Goal: Find specific page/section: Find specific page/section

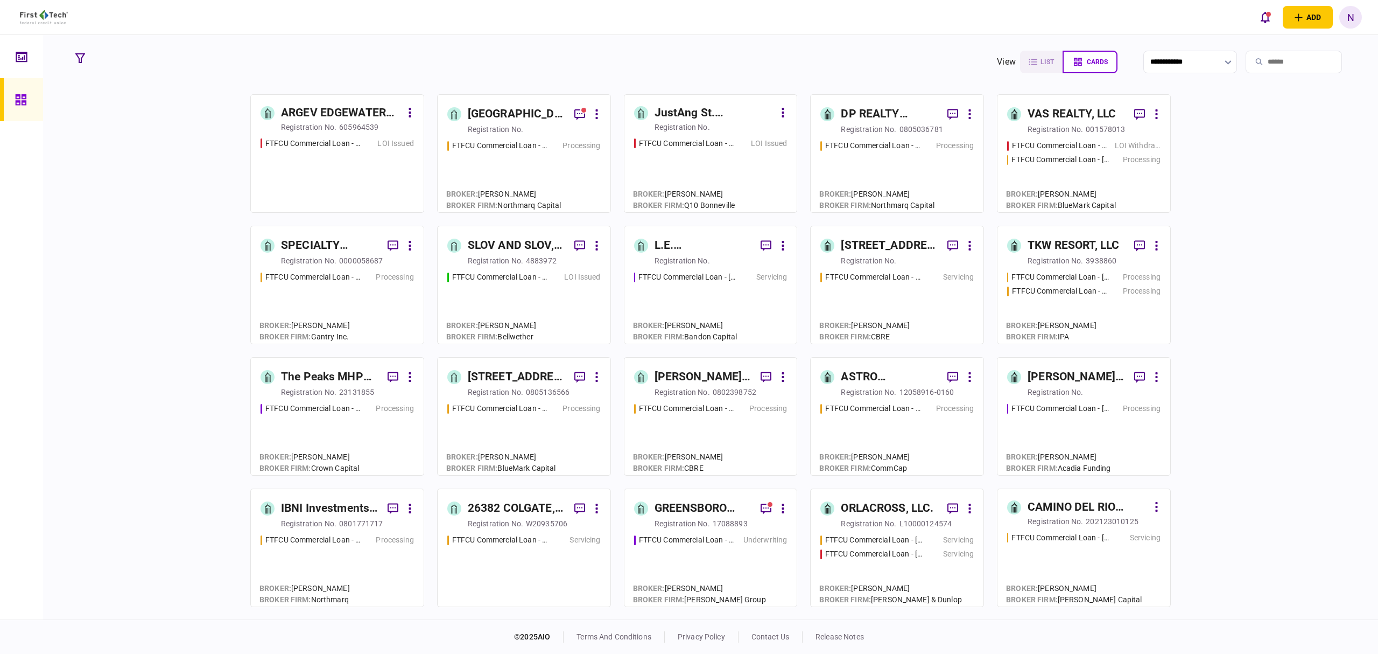
click at [720, 136] on link "JustAng St. [PERSON_NAME] LLC registration no. FTFCU Commercial Loan - [STREET_…" at bounding box center [711, 153] width 174 height 118
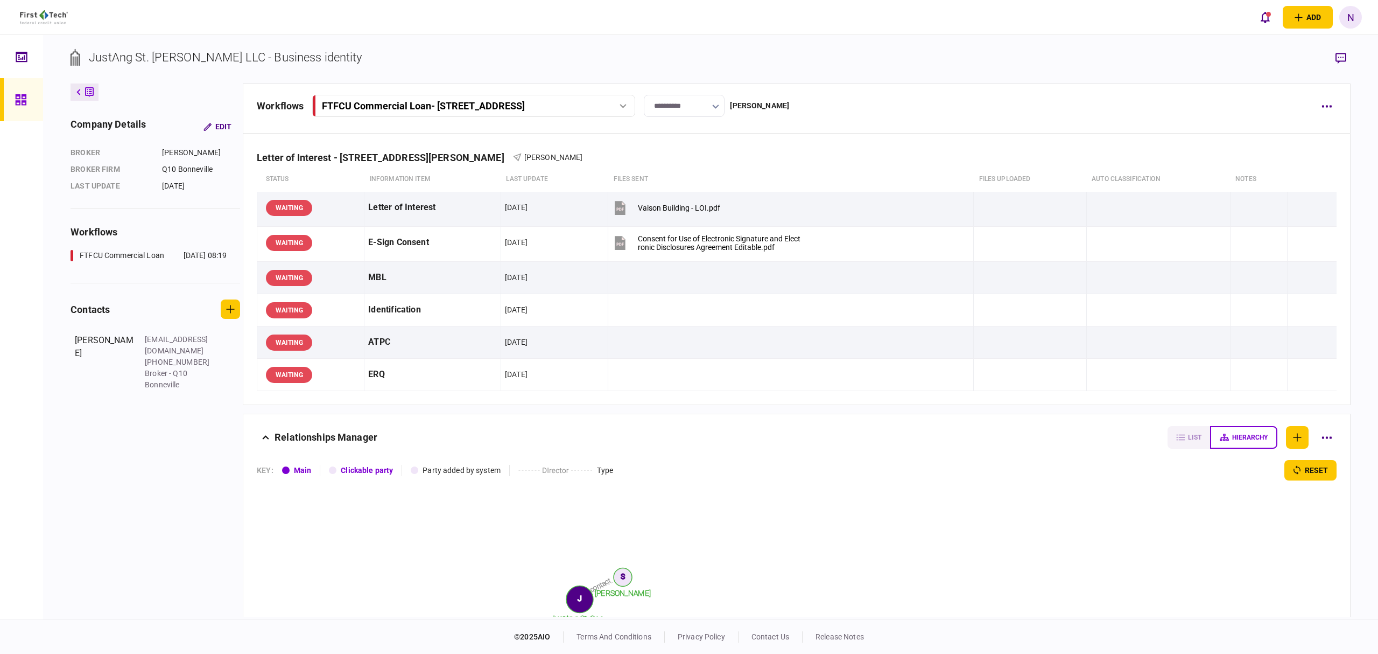
drag, startPoint x: 24, startPoint y: 0, endPoint x: 25, endPoint y: 91, distance: 91.0
click at [25, 91] on div at bounding box center [23, 99] width 17 height 43
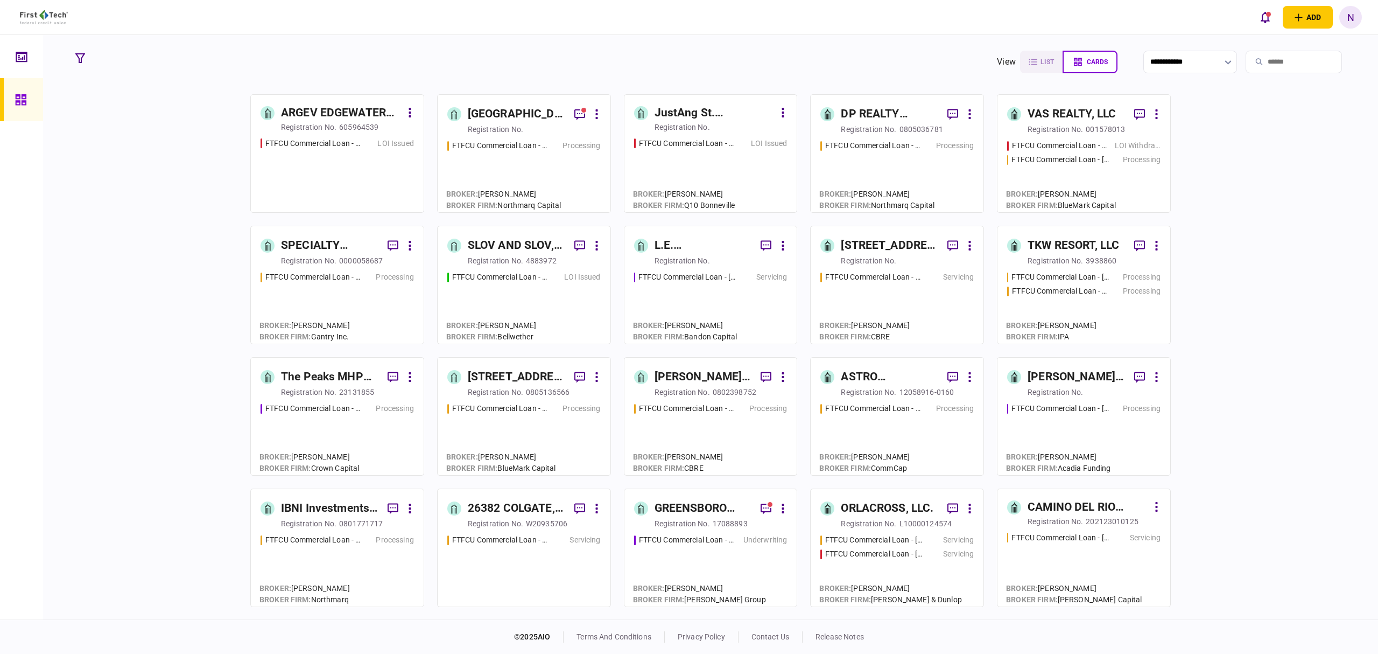
click at [317, 130] on div "registration no." at bounding box center [308, 127] width 55 height 11
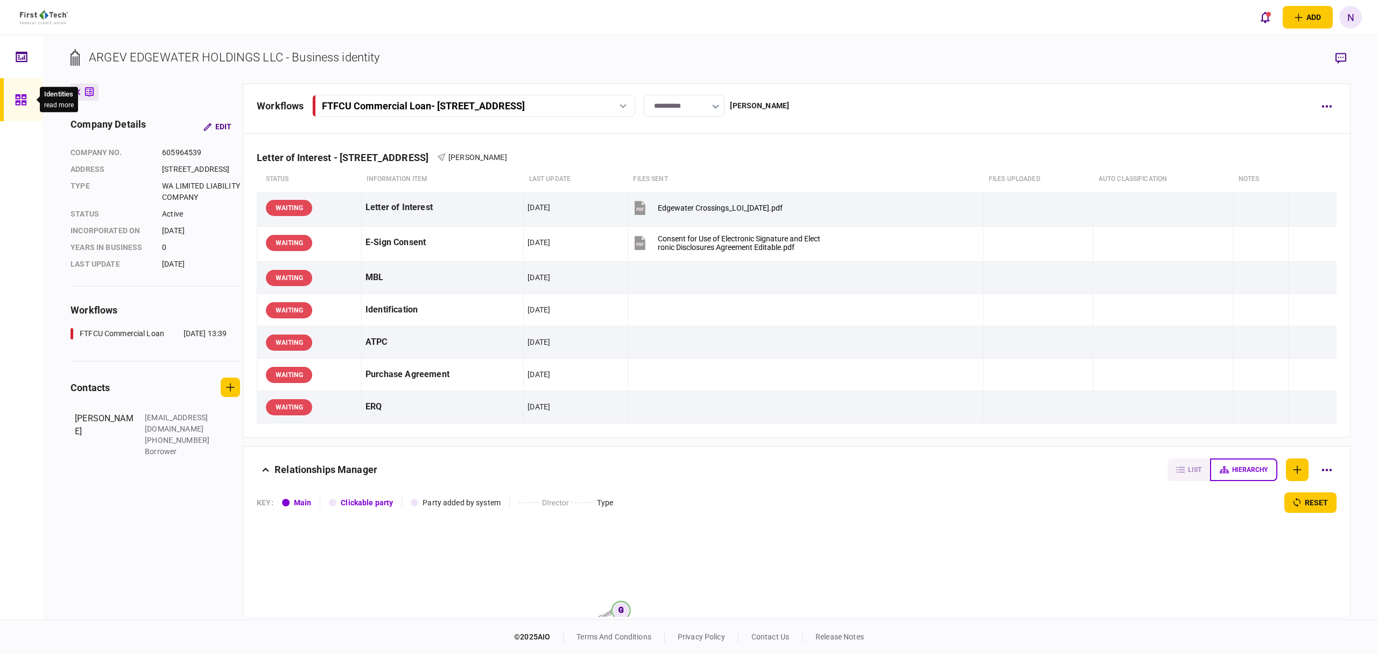
click at [16, 98] on icon at bounding box center [20, 99] width 11 height 11
